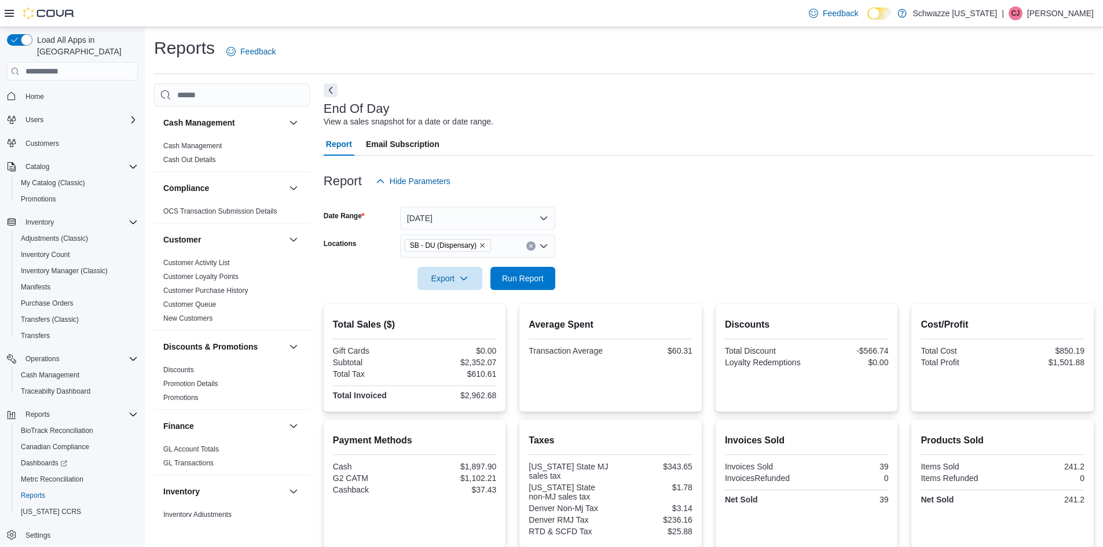
scroll to position [135, 0]
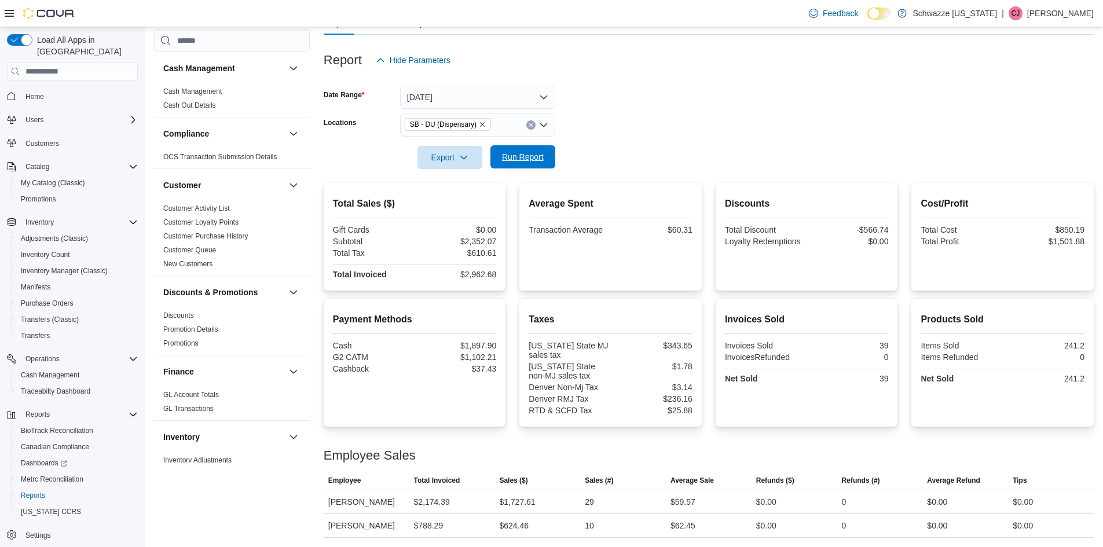
drag, startPoint x: 557, startPoint y: 147, endPoint x: 550, endPoint y: 147, distance: 7.5
click at [556, 147] on form "Date Range [DATE] Locations SB - DU (Dispensary) Export Run Report" at bounding box center [709, 120] width 770 height 97
click at [530, 152] on span "Run Report" at bounding box center [523, 158] width 42 height 12
click at [518, 151] on span "Run Report" at bounding box center [523, 157] width 42 height 12
click at [784, 103] on form "Date Range [DATE] Locations SB - DU (Dispensary) Export Run Report" at bounding box center [709, 120] width 770 height 97
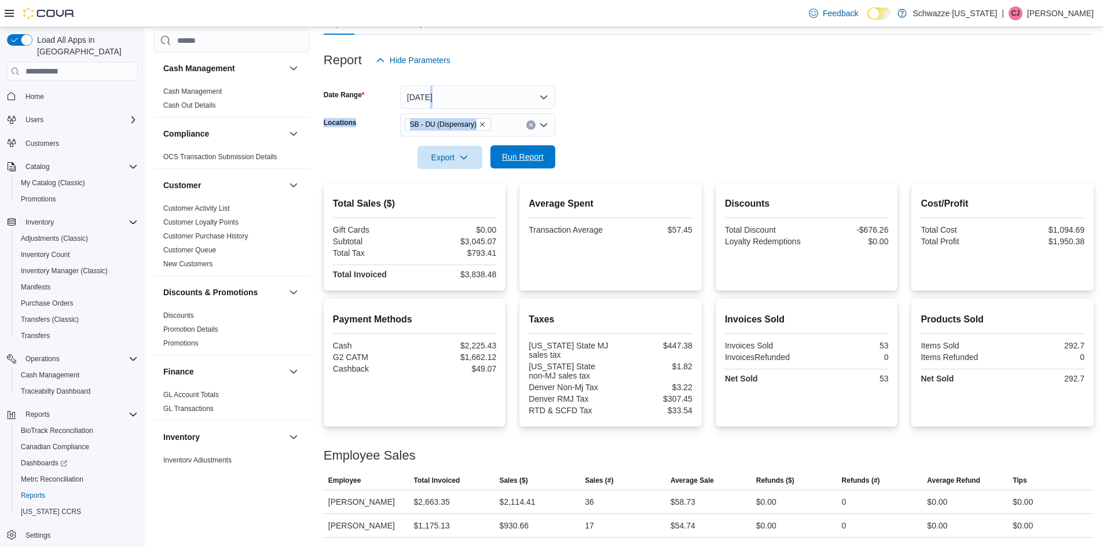
click at [515, 151] on span "Run Report" at bounding box center [523, 157] width 42 height 12
drag, startPoint x: 411, startPoint y: 248, endPoint x: 418, endPoint y: 233, distance: 16.6
click at [410, 248] on div "Gift Cards $0.00 Subtotal $3,175.95 Total Tax $827.96 Total Invoiced $4,003.91" at bounding box center [415, 253] width 164 height 56
click at [539, 151] on span "Run Report" at bounding box center [523, 157] width 42 height 12
click at [459, 86] on button "[DATE]" at bounding box center [477, 97] width 155 height 23
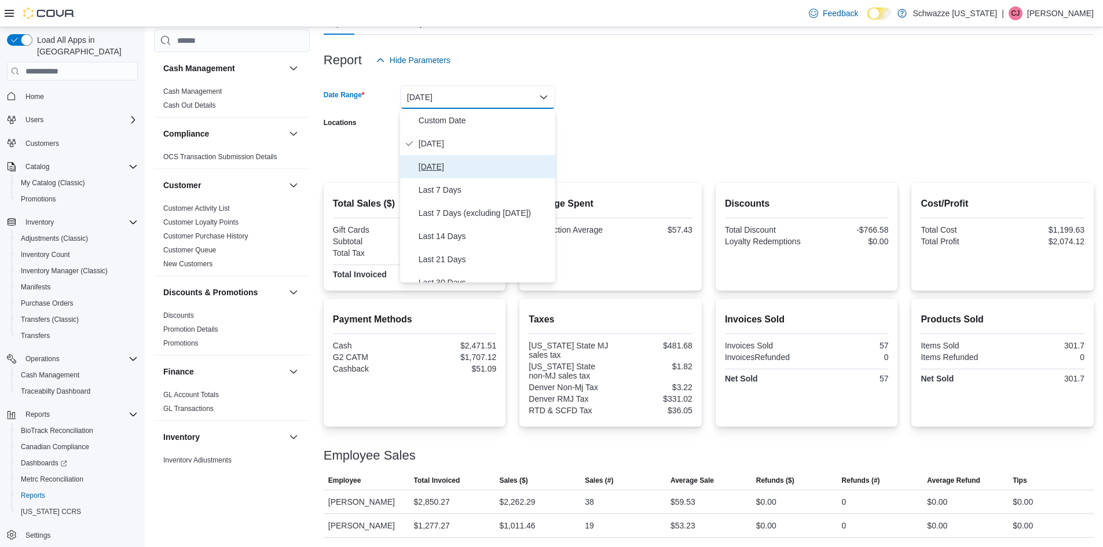
click at [433, 160] on span "[DATE]" at bounding box center [485, 167] width 132 height 14
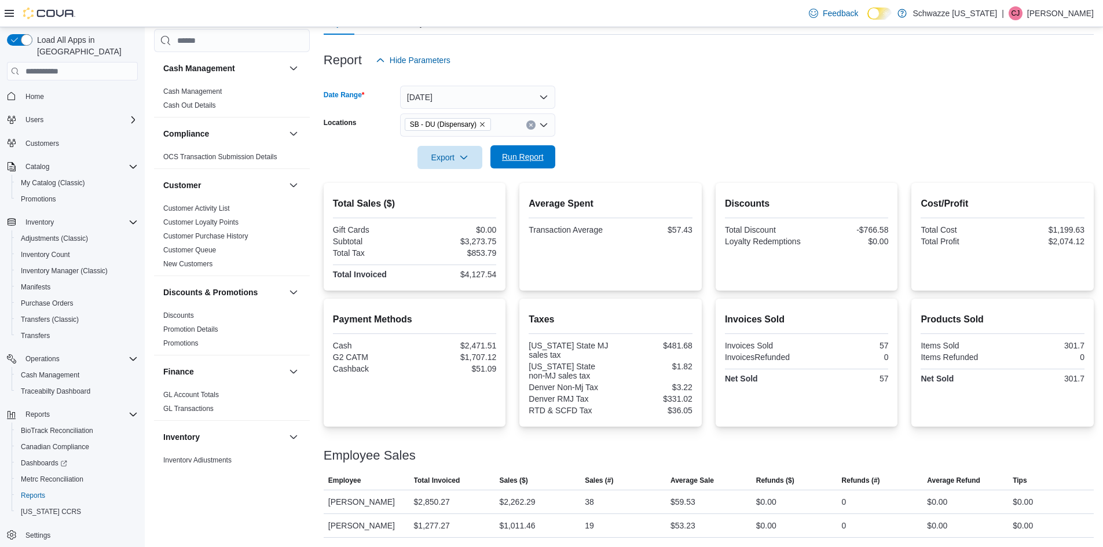
click at [524, 151] on span "Run Report" at bounding box center [523, 157] width 42 height 12
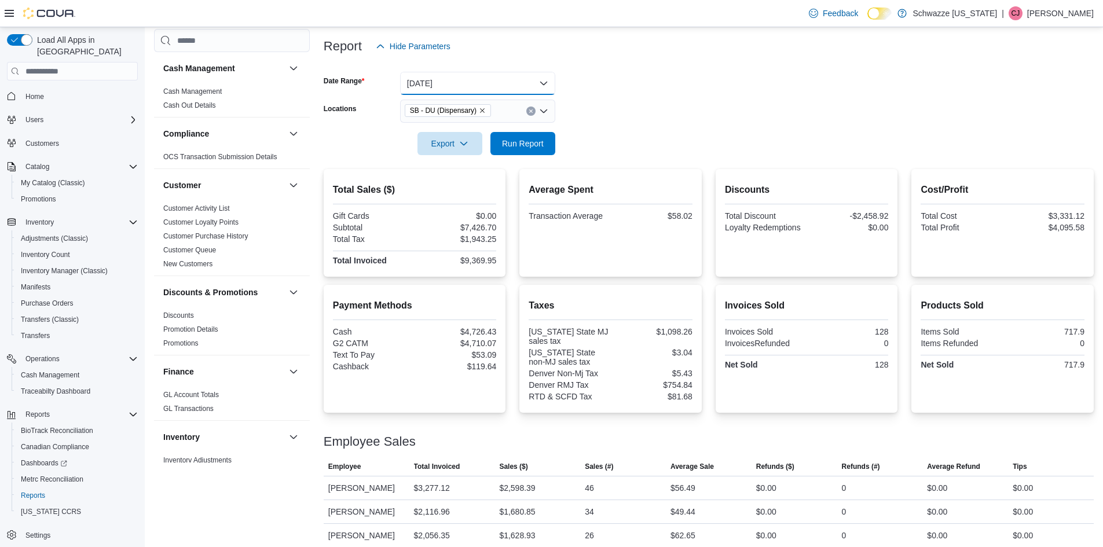
click at [466, 76] on button "[DATE]" at bounding box center [477, 83] width 155 height 23
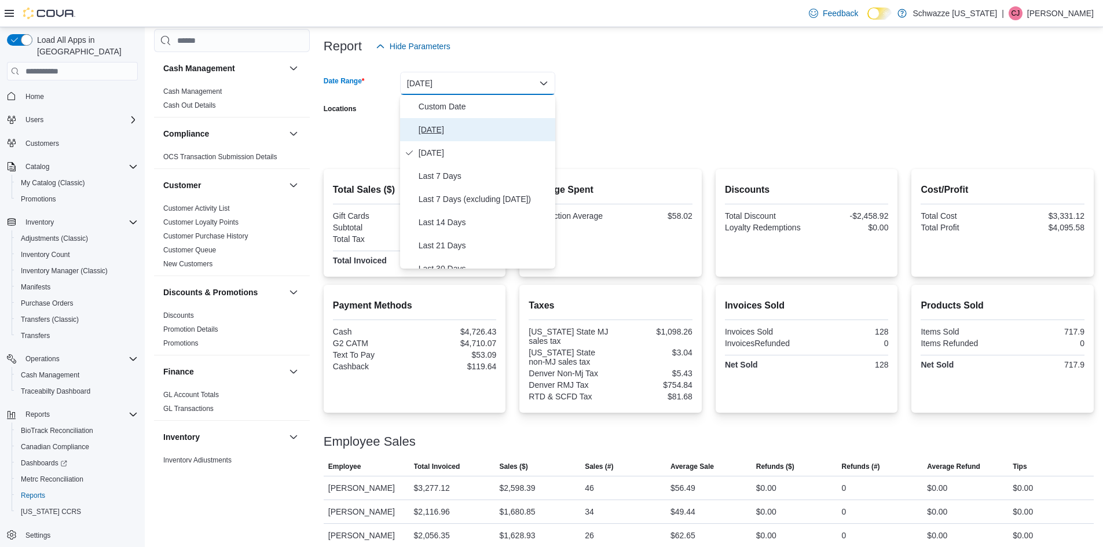
click at [440, 129] on span "[DATE]" at bounding box center [485, 130] width 132 height 14
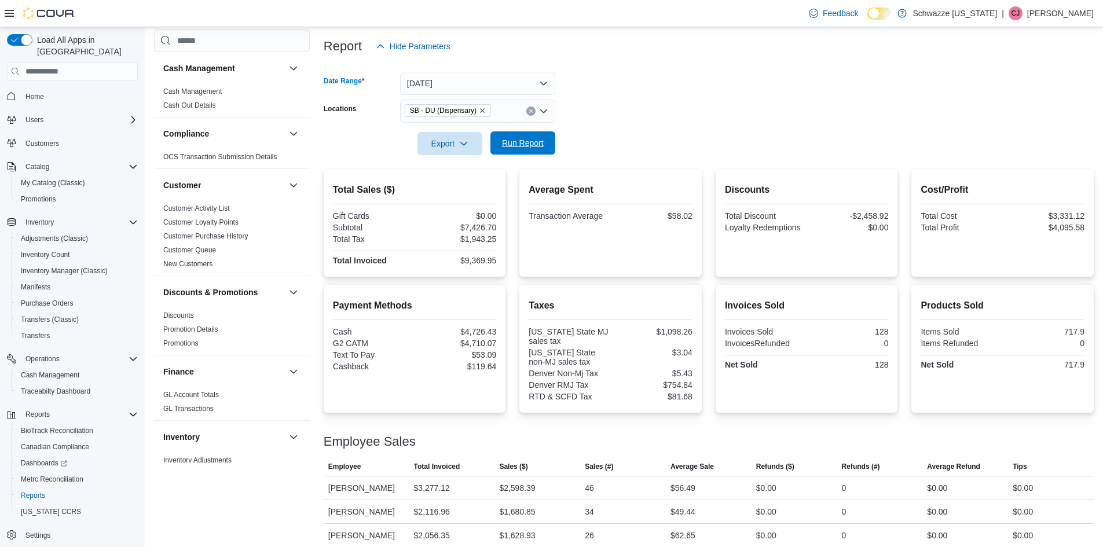
click at [518, 144] on span "Run Report" at bounding box center [523, 143] width 42 height 12
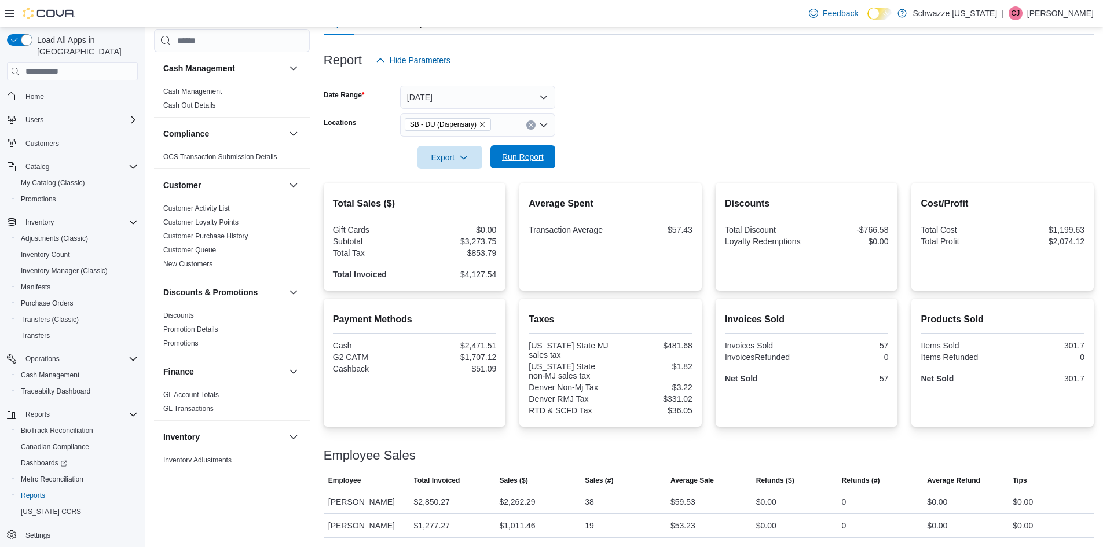
click at [516, 145] on span "Run Report" at bounding box center [523, 156] width 51 height 23
click at [521, 151] on span "Run Report" at bounding box center [523, 157] width 42 height 12
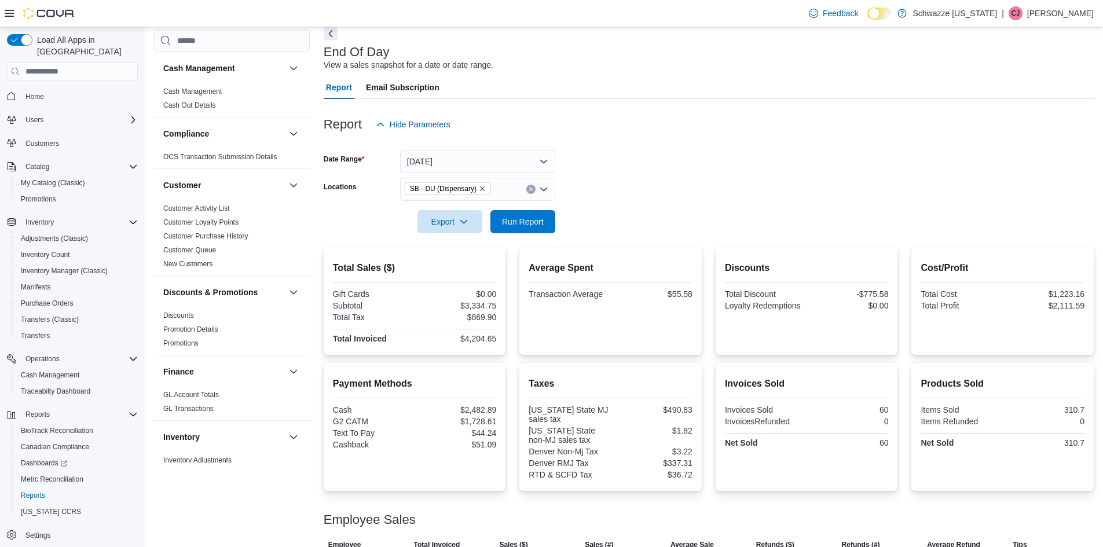
scroll to position [173, 0]
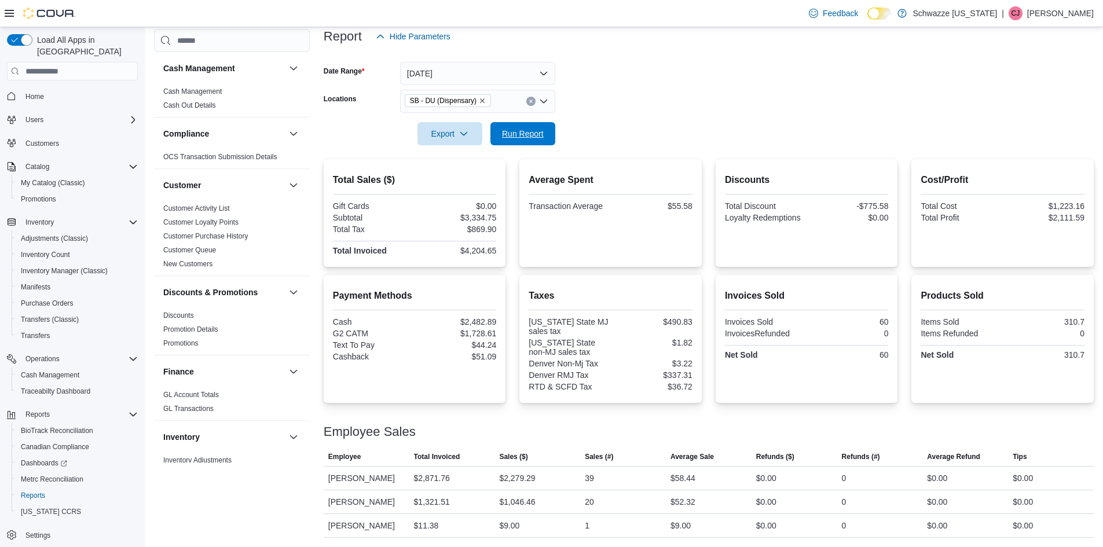
click at [539, 128] on span "Run Report" at bounding box center [523, 134] width 42 height 12
click at [515, 128] on span "Run Report" at bounding box center [523, 134] width 42 height 12
click at [536, 127] on span "Run Report" at bounding box center [523, 133] width 42 height 12
click at [459, 62] on button "[DATE]" at bounding box center [477, 73] width 155 height 23
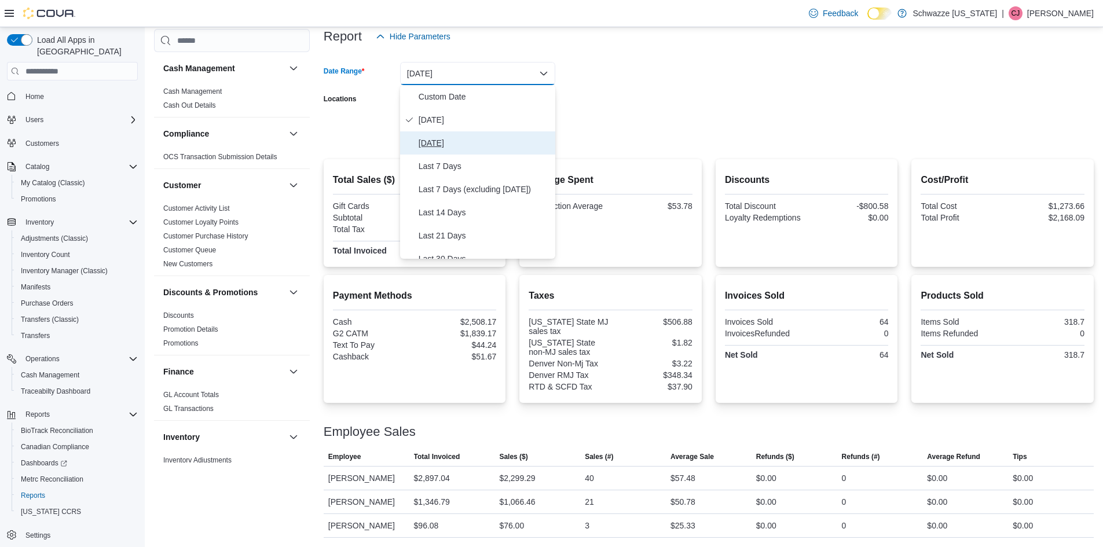
click at [430, 136] on span "[DATE]" at bounding box center [485, 143] width 132 height 14
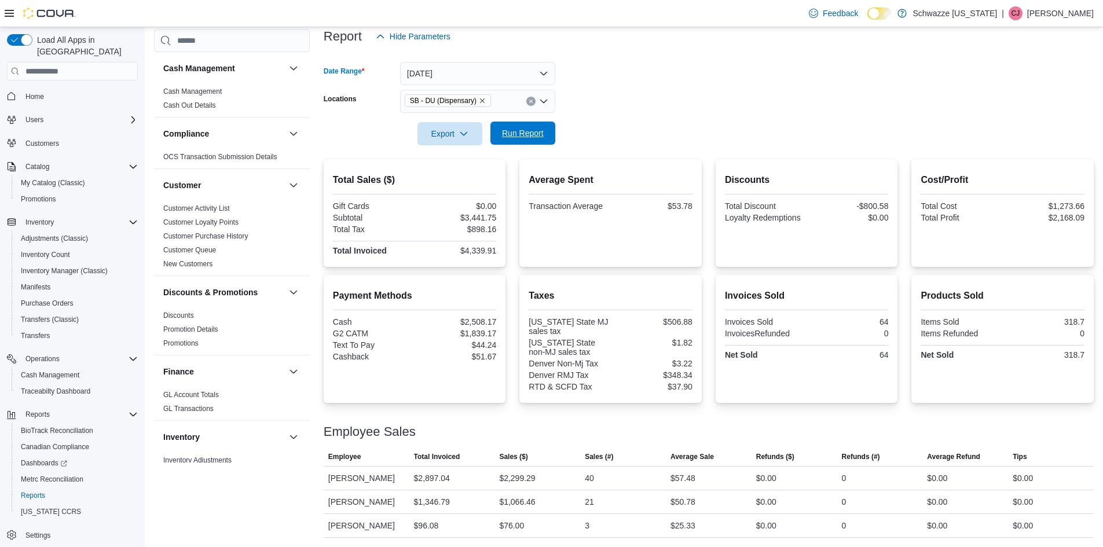
click at [533, 127] on span "Run Report" at bounding box center [523, 133] width 42 height 12
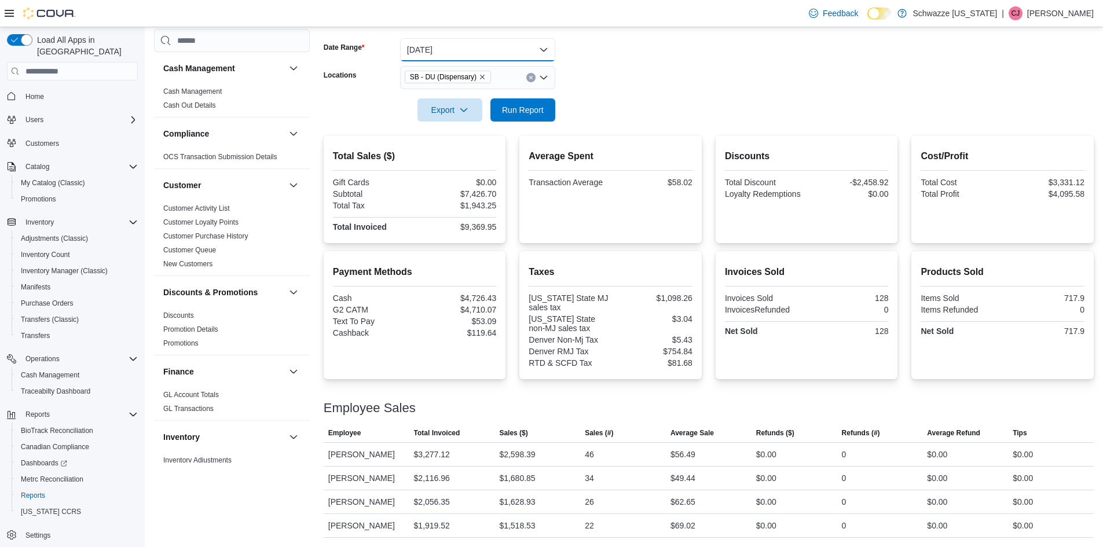
drag, startPoint x: 487, startPoint y: 43, endPoint x: 471, endPoint y: 54, distance: 18.7
click at [484, 42] on button "[DATE]" at bounding box center [477, 49] width 155 height 23
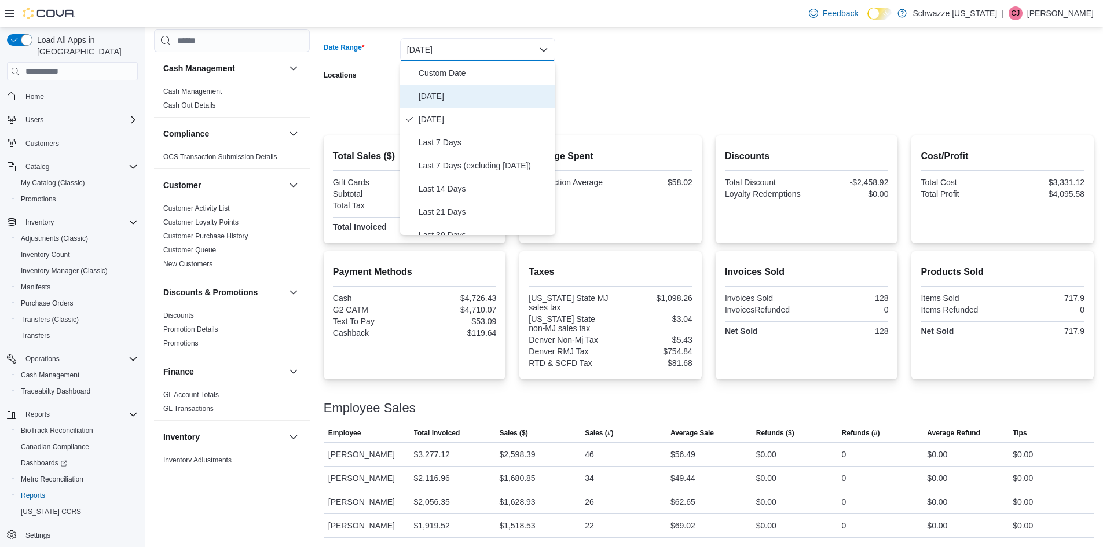
click at [436, 101] on button "[DATE]" at bounding box center [477, 96] width 155 height 23
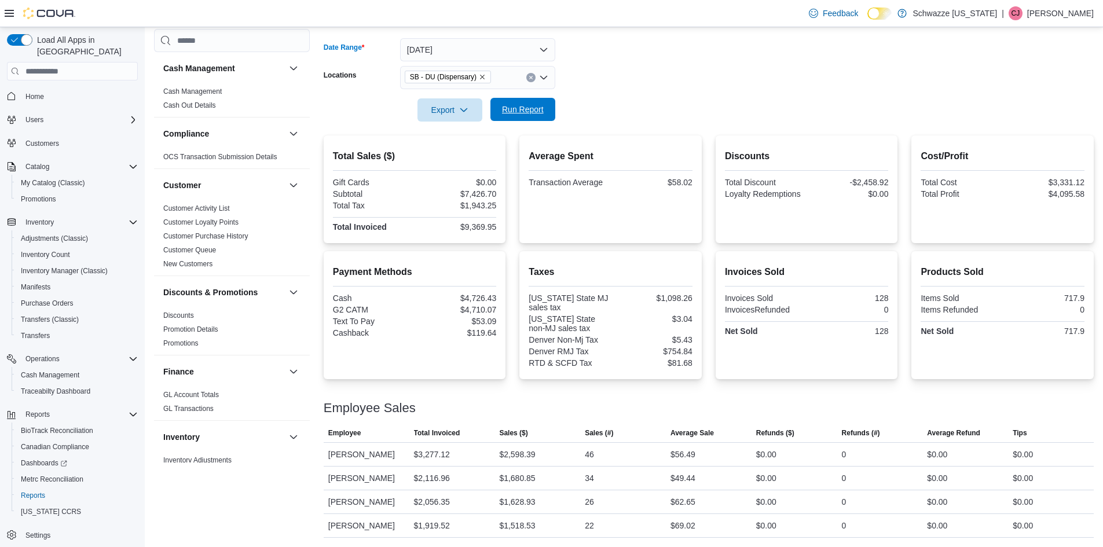
click at [525, 104] on span "Run Report" at bounding box center [523, 110] width 42 height 12
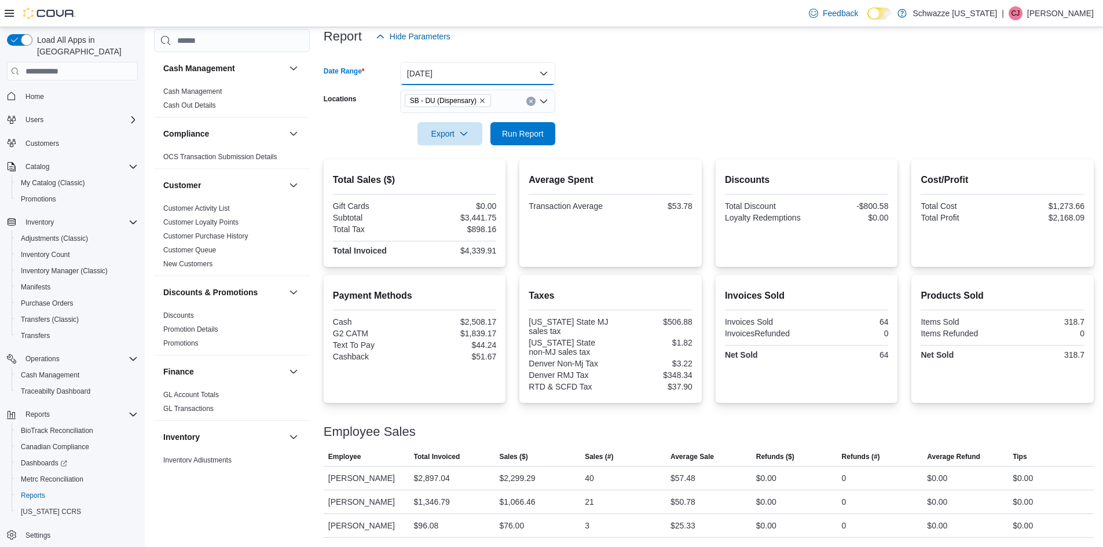
click at [495, 62] on button "[DATE]" at bounding box center [477, 73] width 155 height 23
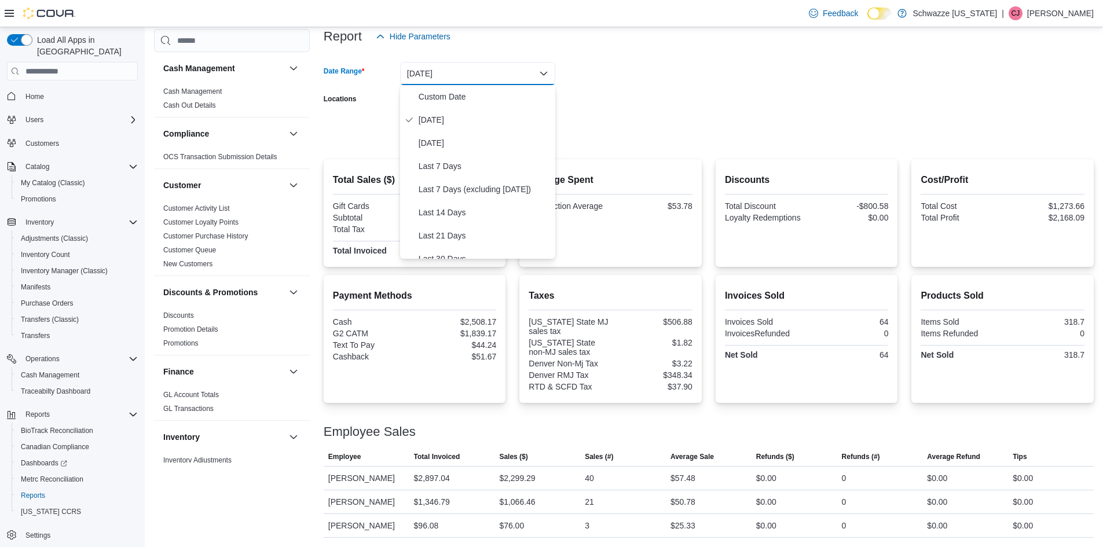
click at [631, 99] on form "Date Range [DATE] Locations SB - DU (Dispensary) Export Run Report" at bounding box center [709, 96] width 770 height 97
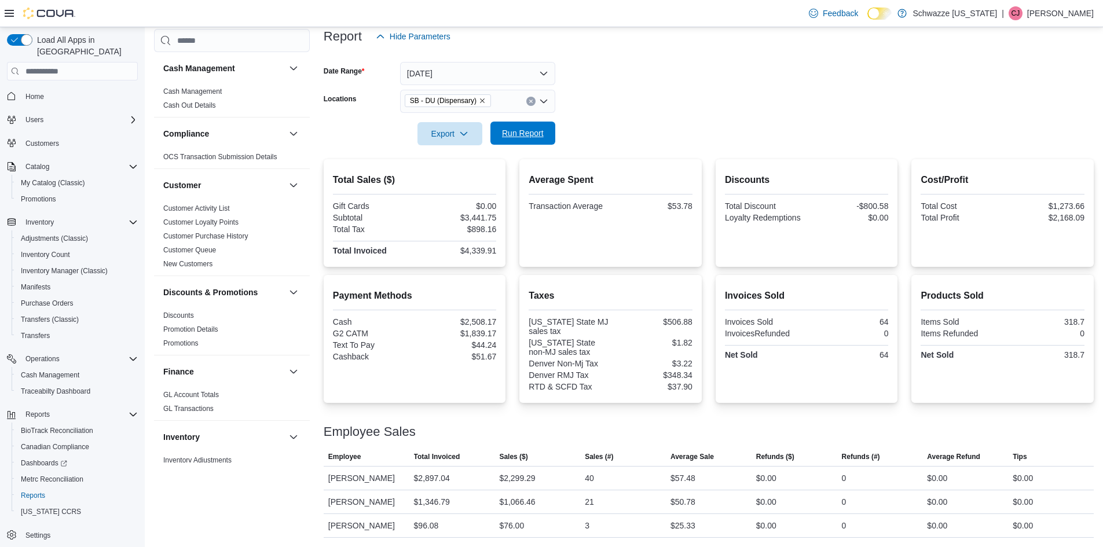
click at [525, 127] on span "Run Report" at bounding box center [523, 133] width 42 height 12
click at [534, 127] on span "Run Report" at bounding box center [523, 133] width 42 height 12
click at [615, 48] on form "Date Range [DATE] Locations SB - DU (Dispensary) Export Run Report" at bounding box center [709, 96] width 770 height 97
click at [517, 122] on span "Run Report" at bounding box center [523, 133] width 51 height 23
click at [664, 48] on form "Date Range [DATE] Locations SB - DU (Dispensary) Export Run Report" at bounding box center [709, 96] width 770 height 97
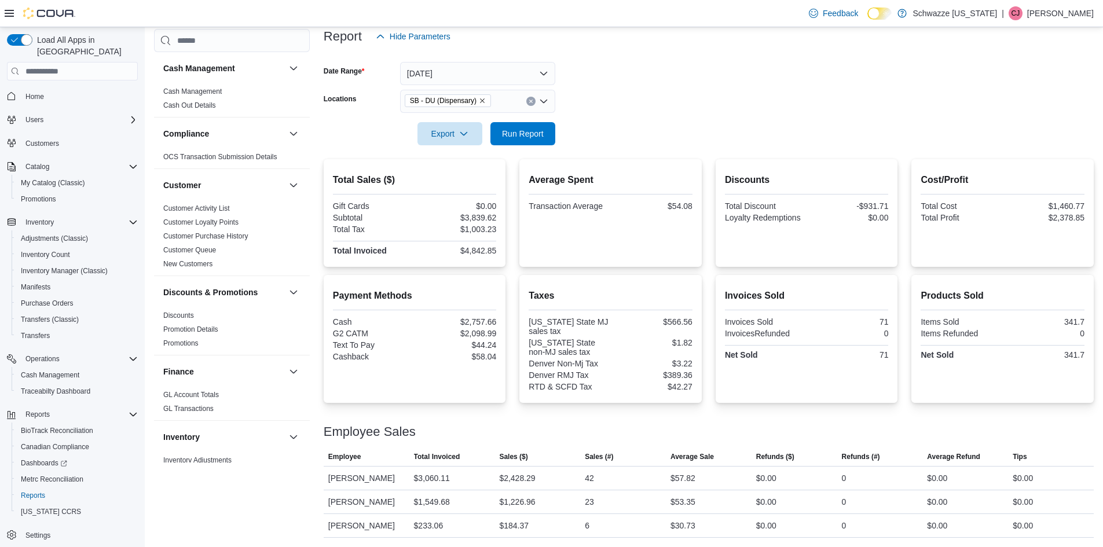
drag, startPoint x: 862, startPoint y: 98, endPoint x: 737, endPoint y: 71, distance: 127.9
click at [859, 98] on form "Date Range [DATE] Locations SB - DU (Dispensary) Export Run Report" at bounding box center [709, 96] width 770 height 97
click at [520, 127] on span "Run Report" at bounding box center [523, 133] width 42 height 12
click at [487, 62] on button "[DATE]" at bounding box center [477, 73] width 155 height 23
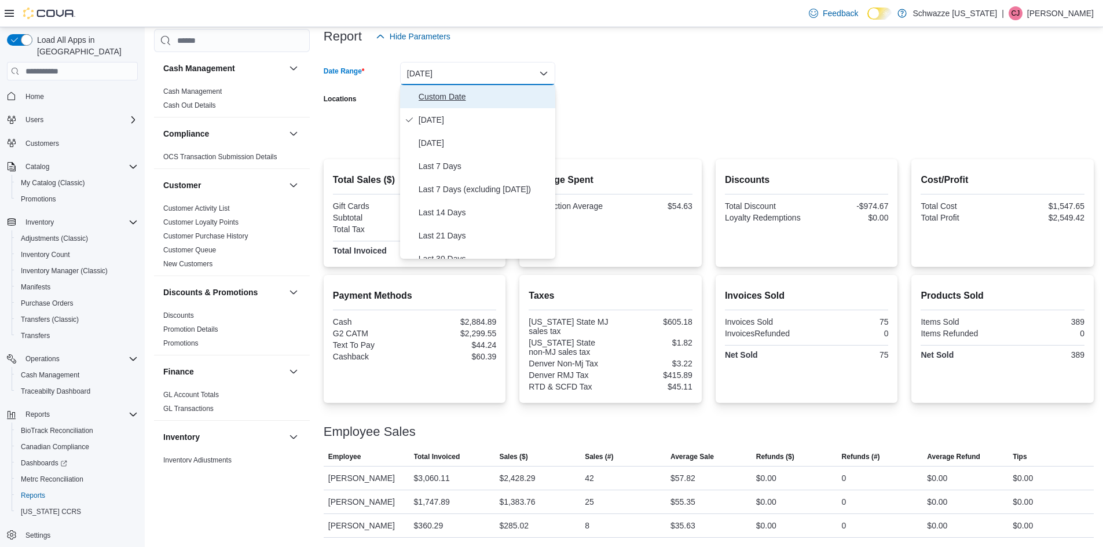
click at [448, 90] on span "Custom Date" at bounding box center [485, 97] width 132 height 14
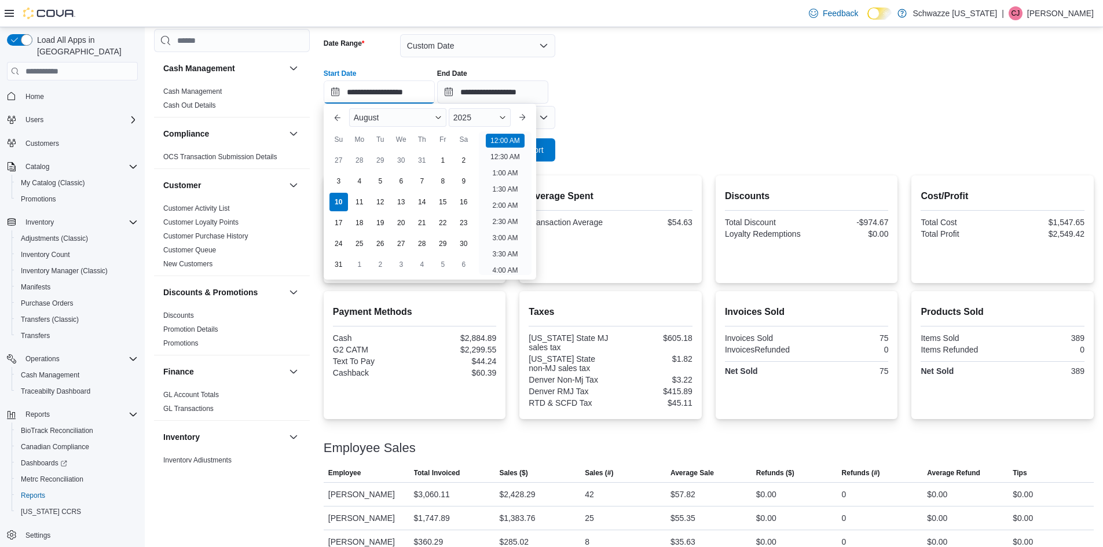
click at [395, 92] on input "**********" at bounding box center [379, 92] width 111 height 23
click at [334, 177] on div "3" at bounding box center [338, 181] width 20 height 20
type input "**********"
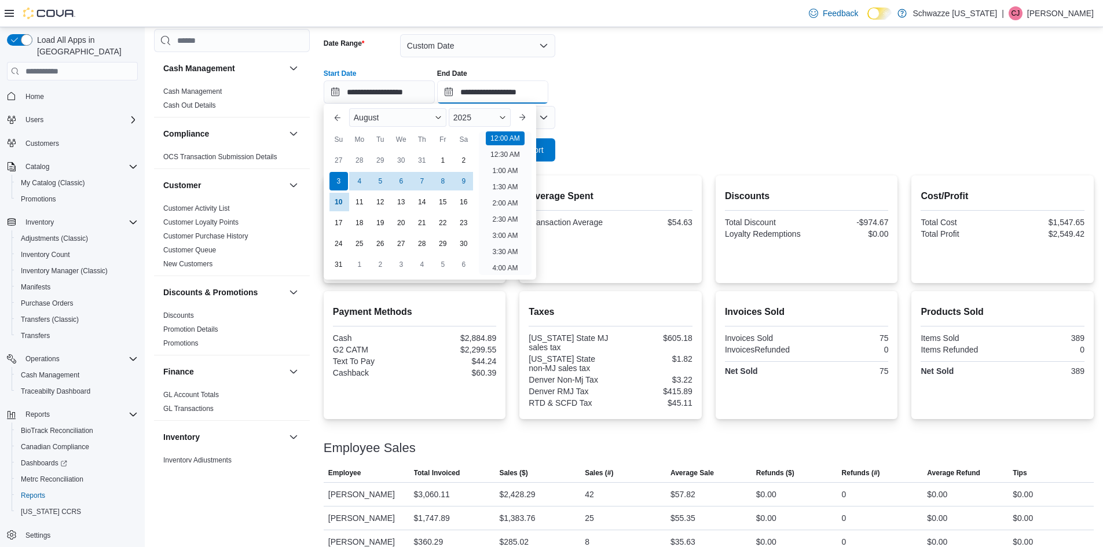
click at [492, 87] on input "**********" at bounding box center [492, 92] width 111 height 23
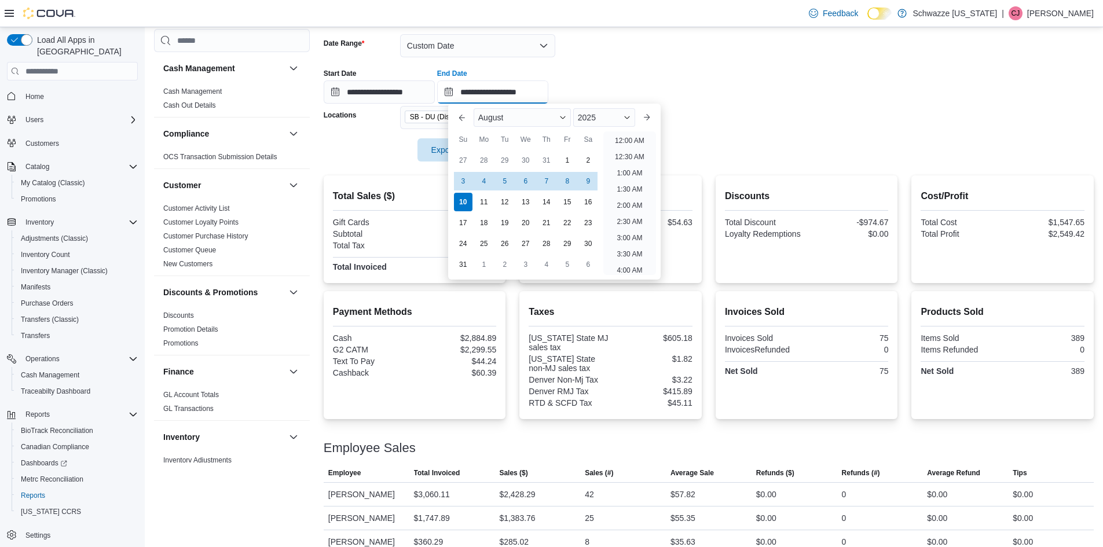
scroll to position [637, 0]
click at [591, 184] on div "9" at bounding box center [588, 181] width 20 height 20
type input "**********"
click at [798, 119] on form "**********" at bounding box center [709, 90] width 770 height 141
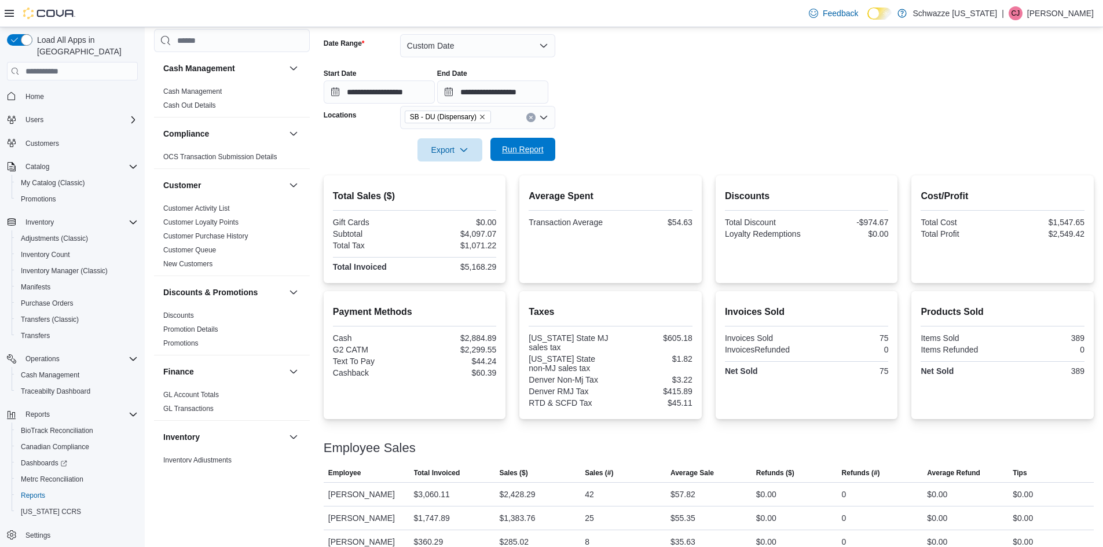
click at [521, 142] on span "Run Report" at bounding box center [523, 149] width 51 height 23
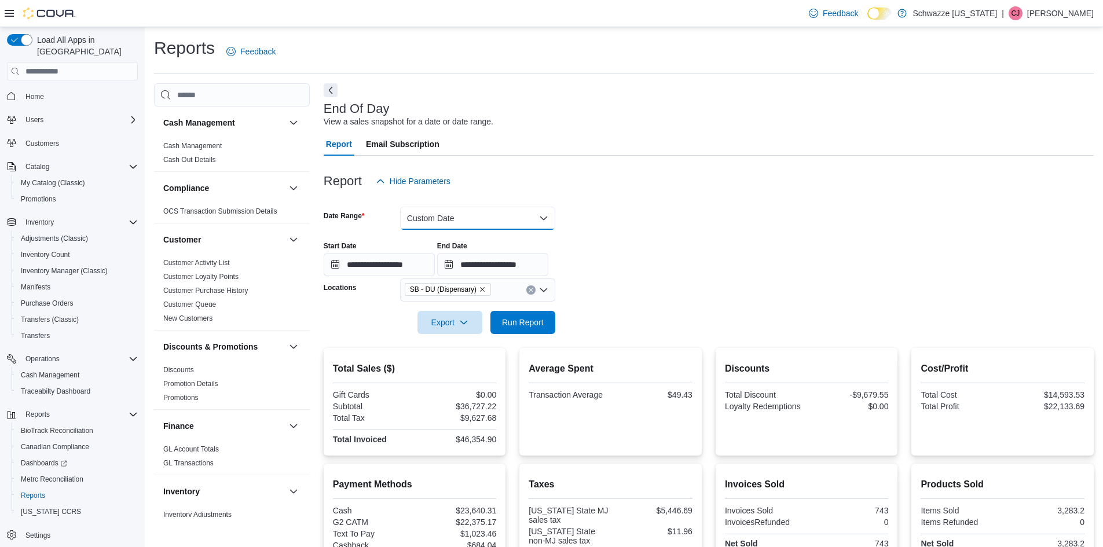
click at [468, 223] on button "Custom Date" at bounding box center [477, 218] width 155 height 23
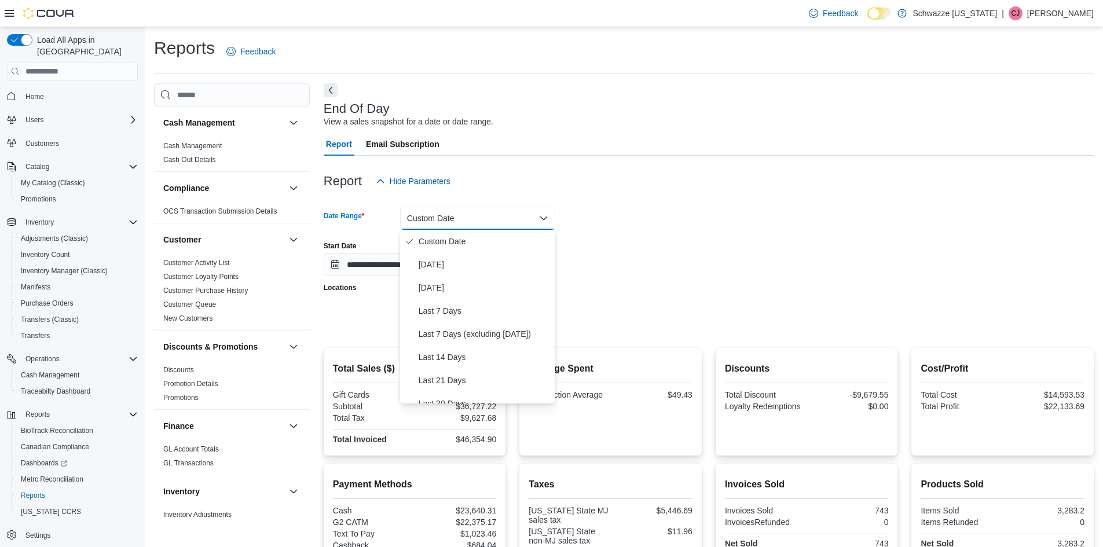
click at [788, 238] on div "**********" at bounding box center [709, 254] width 770 height 44
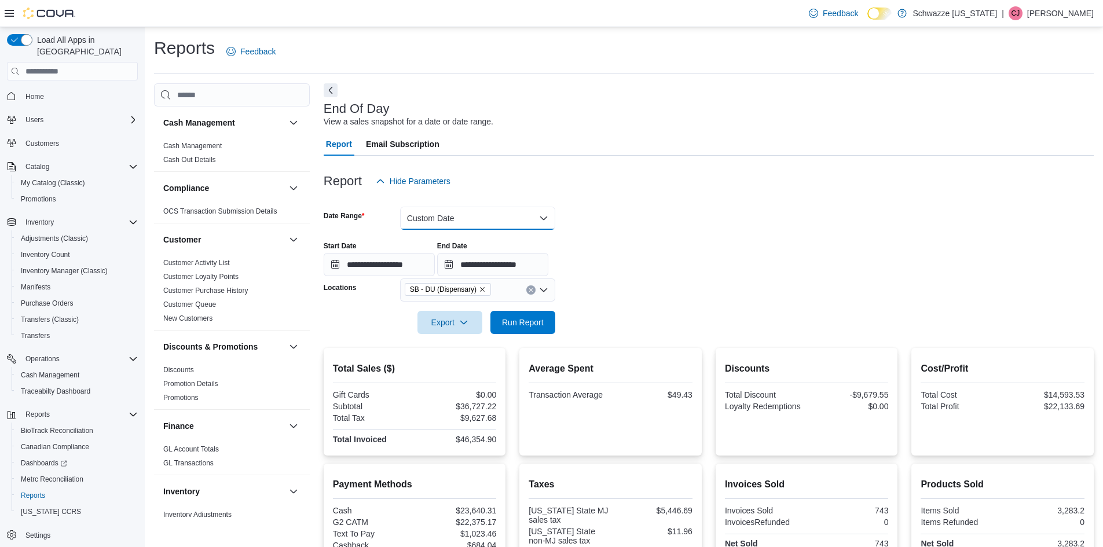
click at [473, 209] on button "Custom Date" at bounding box center [477, 218] width 155 height 23
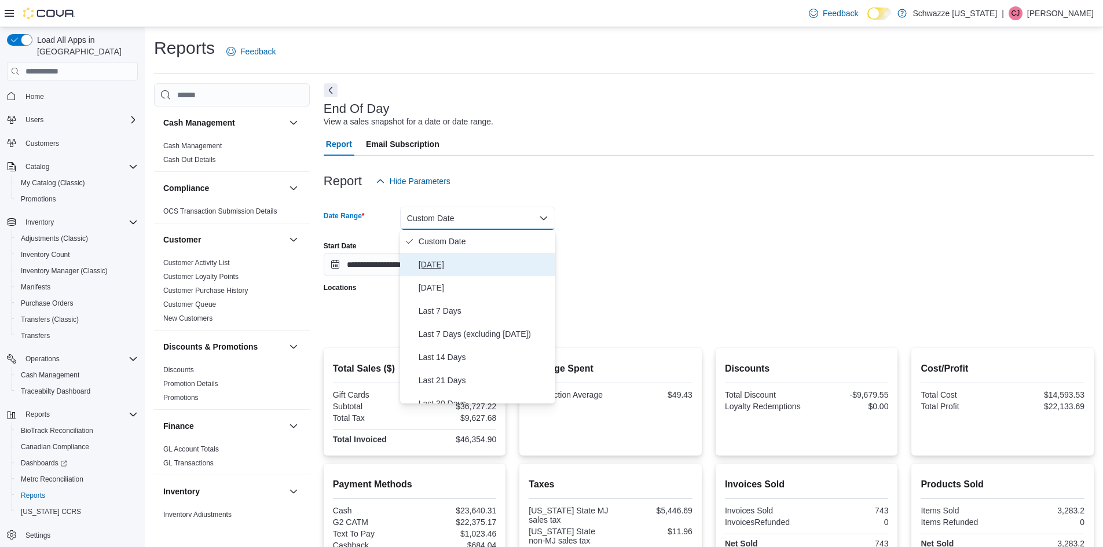
click at [451, 262] on span "[DATE]" at bounding box center [485, 265] width 132 height 14
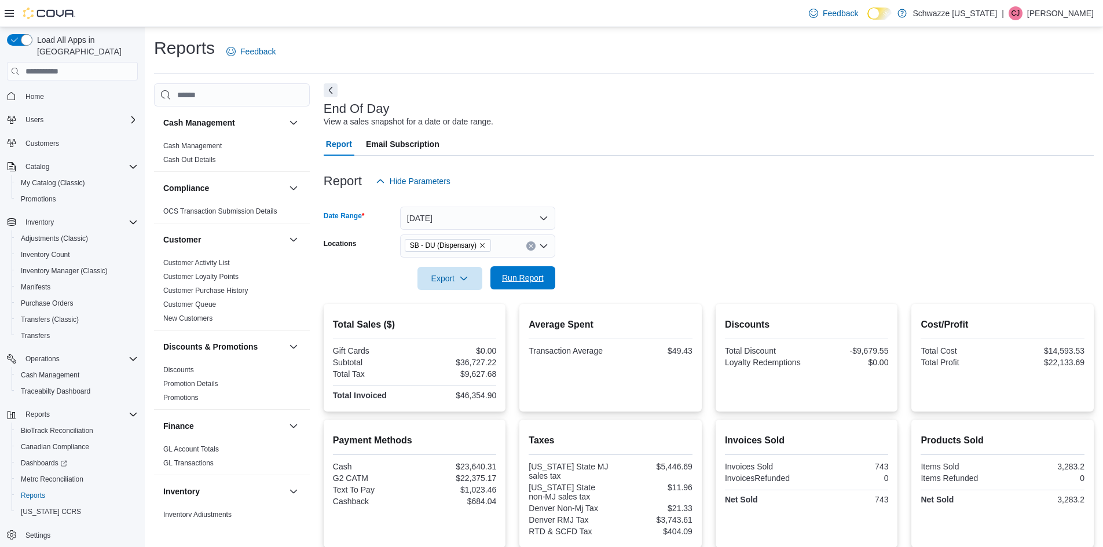
click at [546, 280] on span "Run Report" at bounding box center [523, 277] width 51 height 23
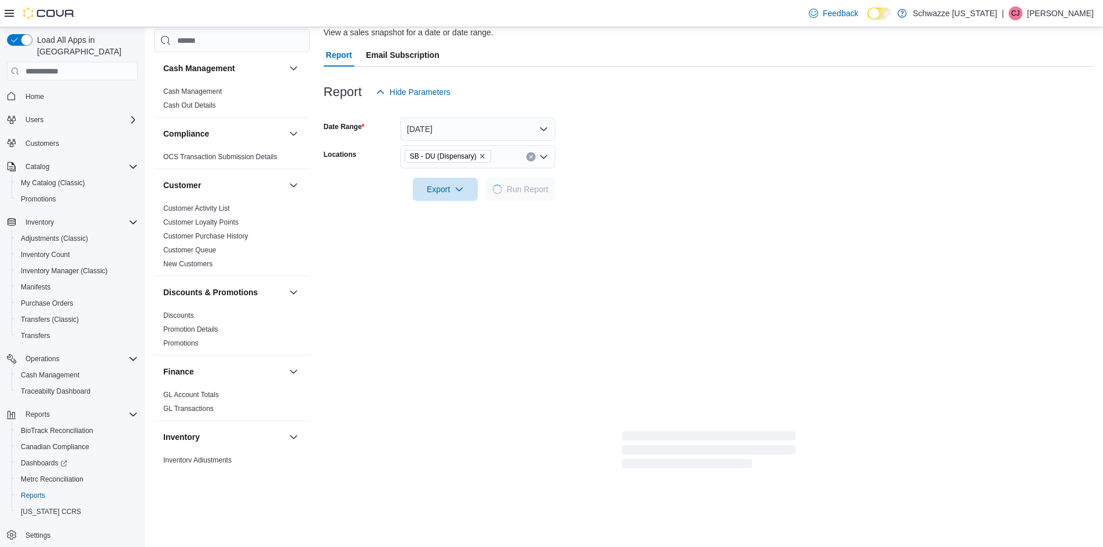
scroll to position [173, 0]
